Goal: Task Accomplishment & Management: Use online tool/utility

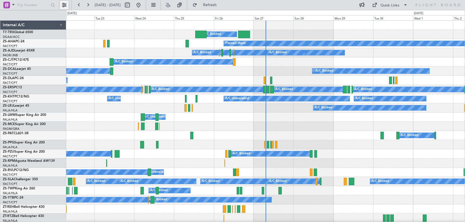
click at [63, 6] on button at bounding box center [64, 5] width 9 height 9
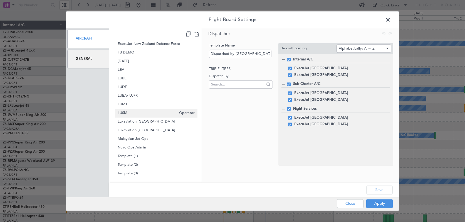
scroll to position [154, 0]
click at [126, 70] on span "LEA" at bounding box center [147, 70] width 59 height 6
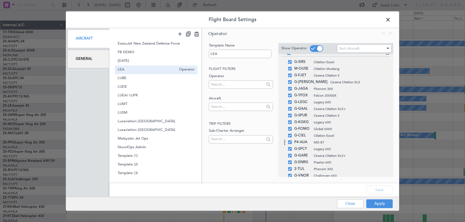
scroll to position [0, 0]
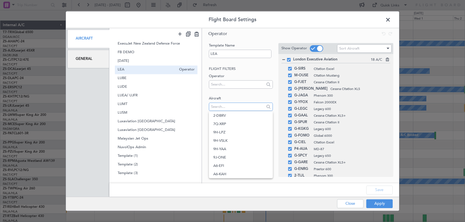
click at [232, 105] on input "text" at bounding box center [237, 106] width 53 height 8
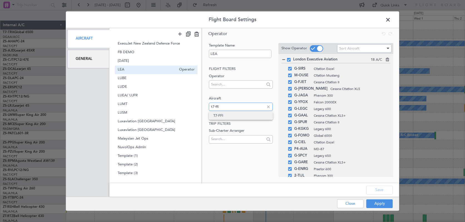
type input "t7-ffi"
click at [225, 114] on span "T7-FFI" at bounding box center [240, 115] width 55 height 8
drag, startPoint x: 378, startPoint y: 203, endPoint x: 379, endPoint y: 186, distance: 17.3
click at [379, 186] on div "Flight Board Settings Aircraft General SHARED TEMPLATES BSD ALL Operator BSD Gr…" at bounding box center [233, 111] width 334 height 200
drag, startPoint x: 379, startPoint y: 188, endPoint x: 379, endPoint y: 190, distance: 2.8
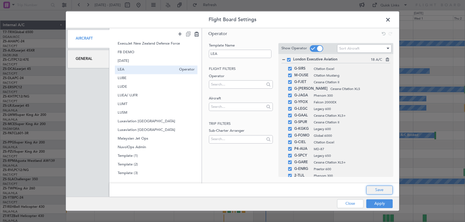
click at [379, 188] on button "Save" at bounding box center [380, 189] width 26 height 9
click at [380, 204] on button "Apply" at bounding box center [380, 203] width 26 height 9
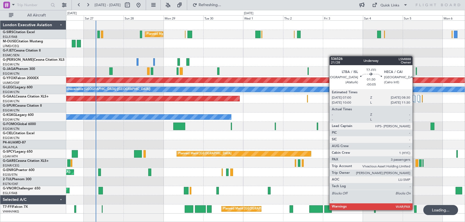
click at [415, 210] on div at bounding box center [415, 209] width 3 height 8
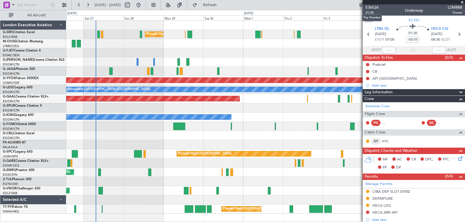
click at [370, 13] on mat-tooltip-component "Trip Number" at bounding box center [373, 17] width 28 height 15
drag, startPoint x: 387, startPoint y: 13, endPoint x: 375, endPoint y: 13, distance: 12.5
click at [387, 13] on div "536526 21/28 Underway LSM888 Owner" at bounding box center [414, 9] width 102 height 11
click at [369, 14] on span "21/28" at bounding box center [372, 12] width 13 height 5
click at [372, 8] on span "536526" at bounding box center [372, 7] width 13 height 6
